Goal: Communication & Community: Answer question/provide support

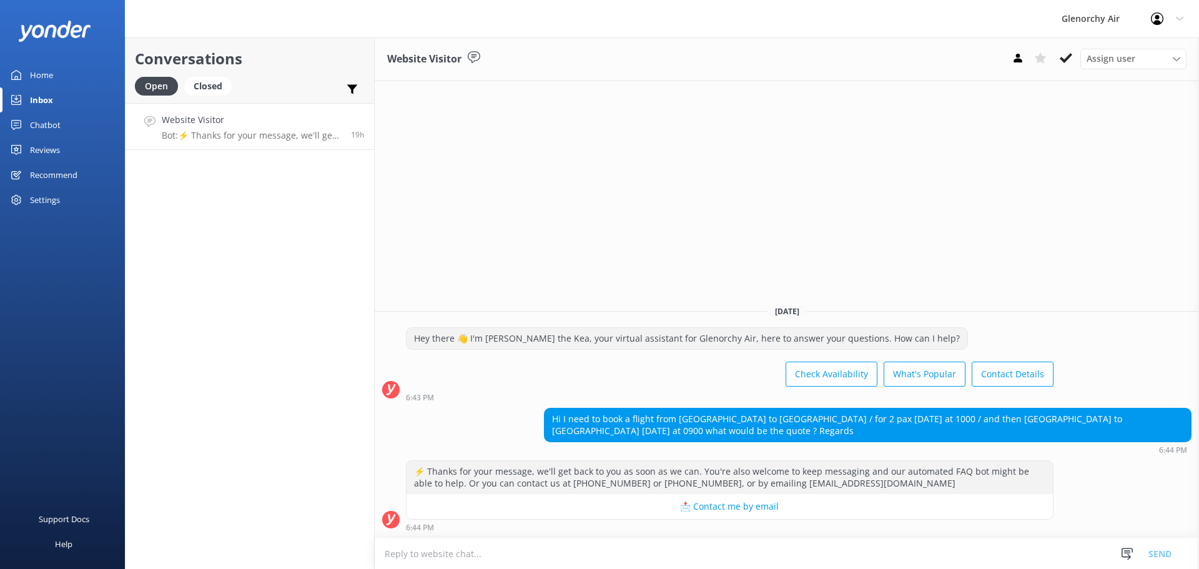
click at [57, 141] on div "Reviews" at bounding box center [45, 149] width 30 height 25
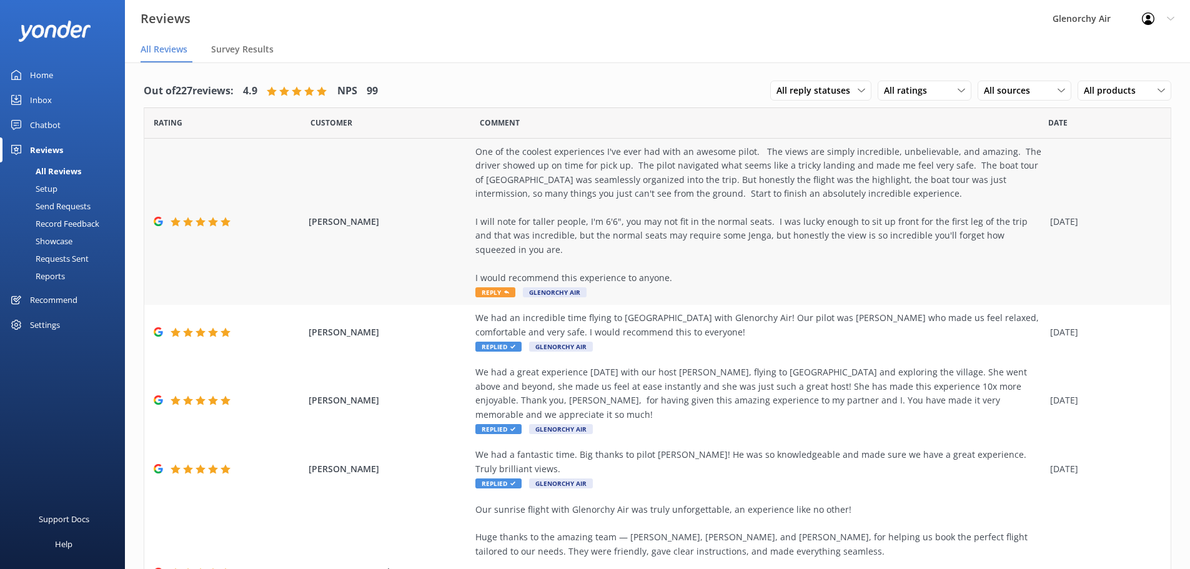
click at [489, 294] on span "Reply" at bounding box center [495, 292] width 40 height 10
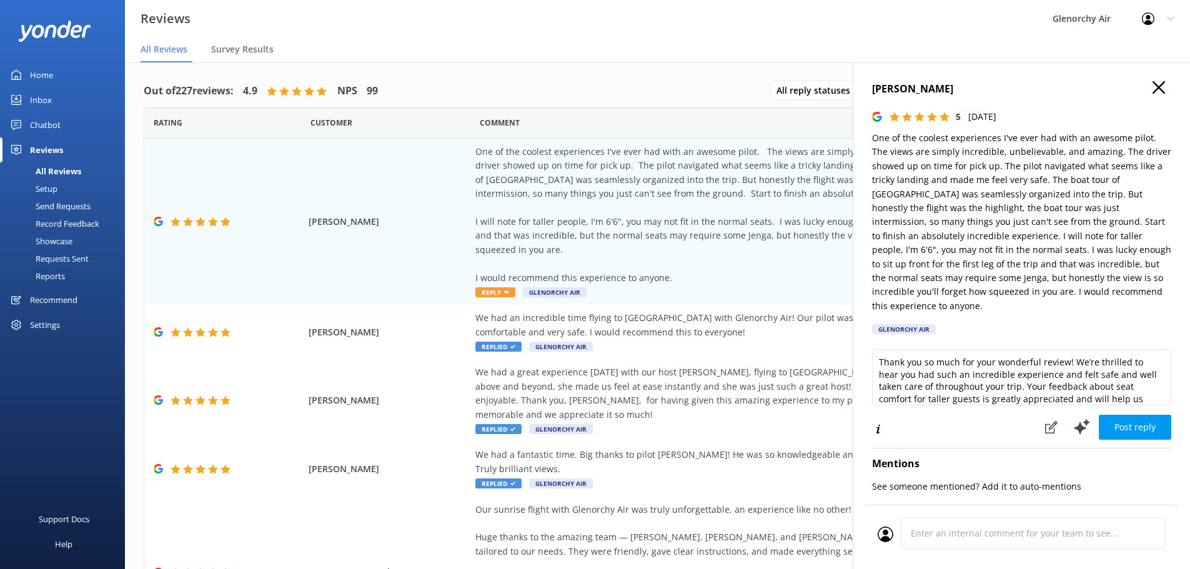
scroll to position [52, 0]
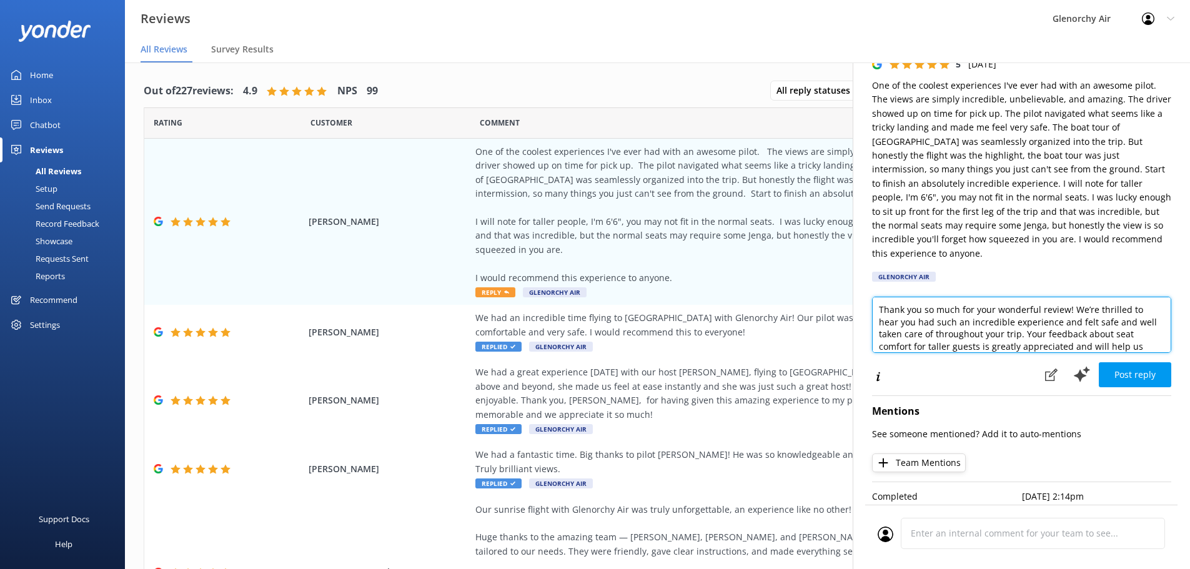
click at [903, 310] on textarea "Thank you so much for your wonderful review! We’re thrilled to hear you had suc…" at bounding box center [1021, 325] width 299 height 56
drag, startPoint x: 963, startPoint y: 300, endPoint x: 1025, endPoint y: 322, distance: 66.4
click at [1025, 322] on textarea "Thank you so much for your wonderful review! We’re thrilled to hear you had suc…" at bounding box center [1021, 325] width 299 height 56
click at [1108, 297] on textarea "Thank you so much for your wonderful review! We’re thrilled to hear you had suc…" at bounding box center [1021, 325] width 299 height 56
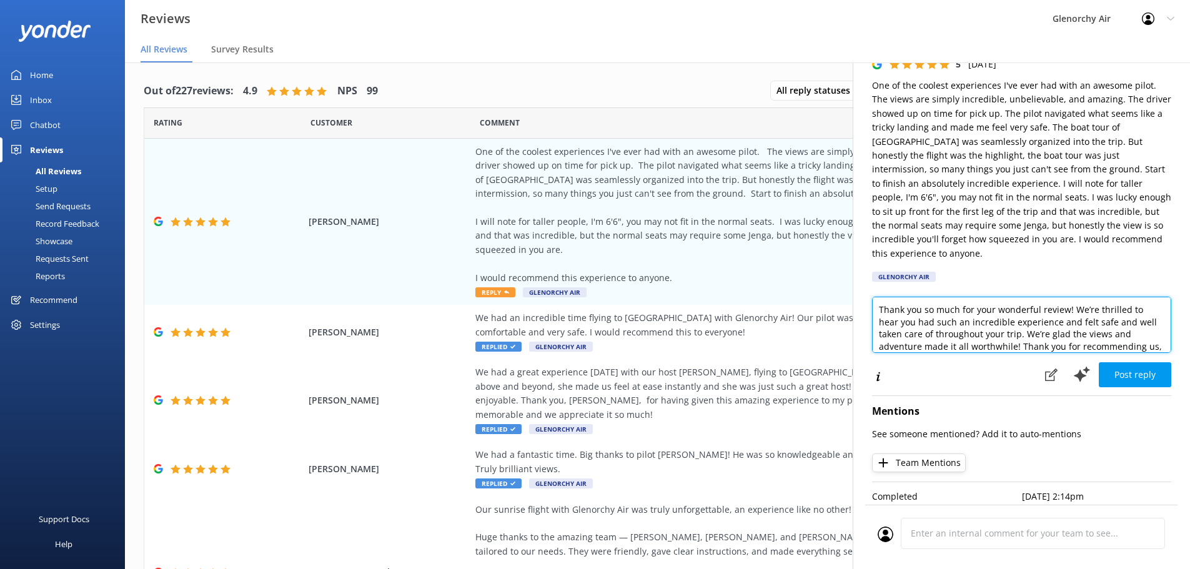
click at [1108, 297] on textarea "Thank you so much for your wonderful review! We’re thrilled to hear you had suc…" at bounding box center [1021, 325] width 299 height 56
click at [1020, 298] on textarea "Thank you so much for your wonderful review! We’re happy to hear you had such a…" at bounding box center [1021, 325] width 299 height 56
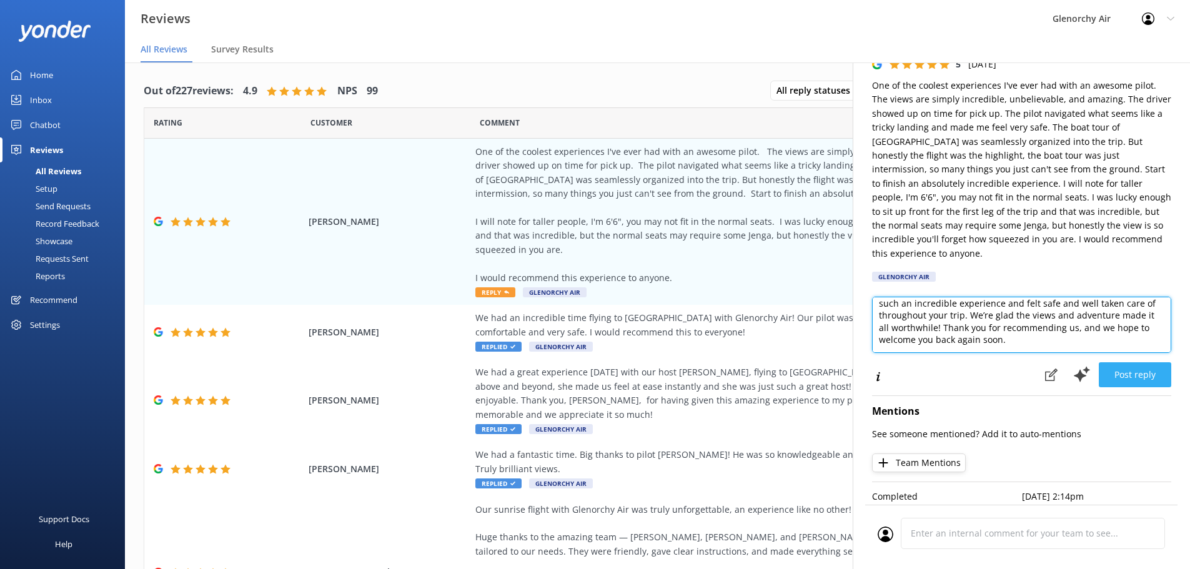
type textarea "Thank you so much for your review! We’re happy to hear you had such an incredib…"
click at [1134, 367] on button "Post reply" at bounding box center [1135, 374] width 72 height 25
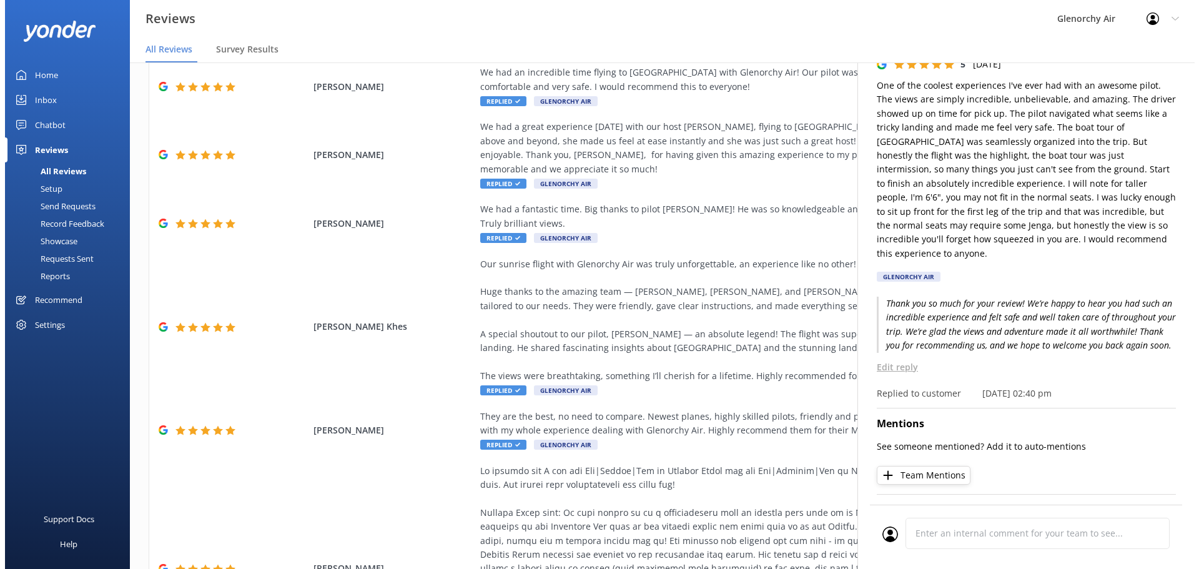
scroll to position [250, 0]
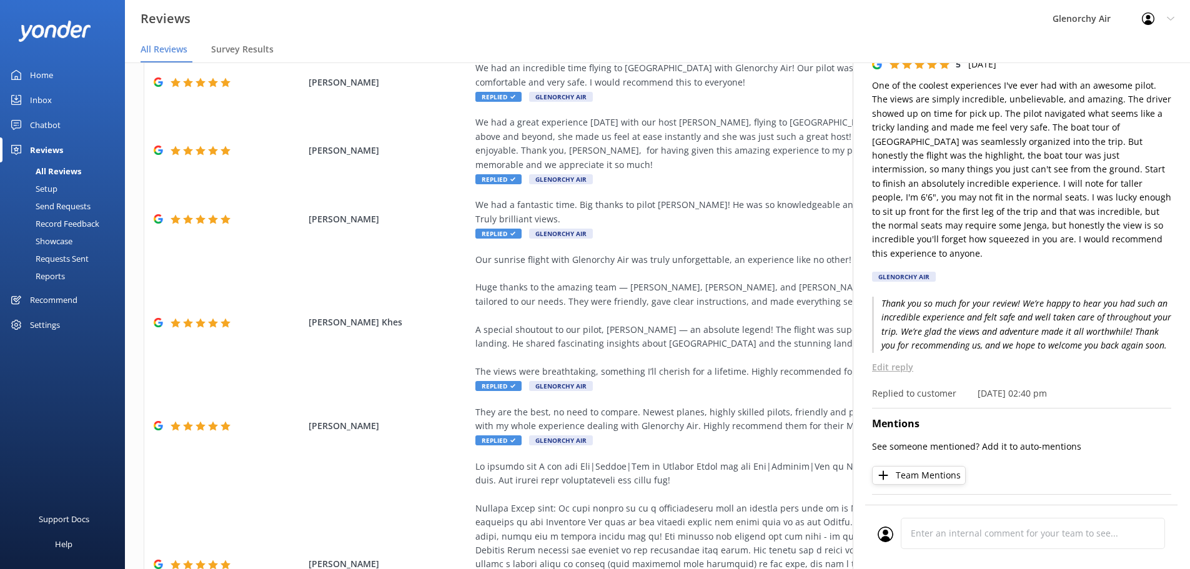
click at [36, 96] on div "Inbox" at bounding box center [41, 99] width 22 height 25
